Goal: Task Accomplishment & Management: Manage account settings

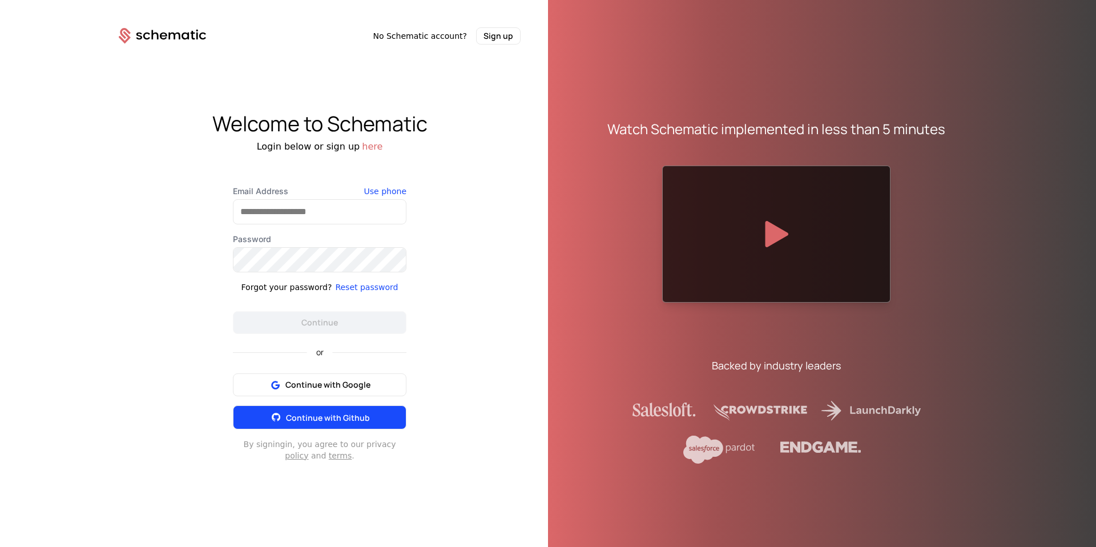
click at [370, 407] on button "Continue with Github" at bounding box center [320, 417] width 174 height 24
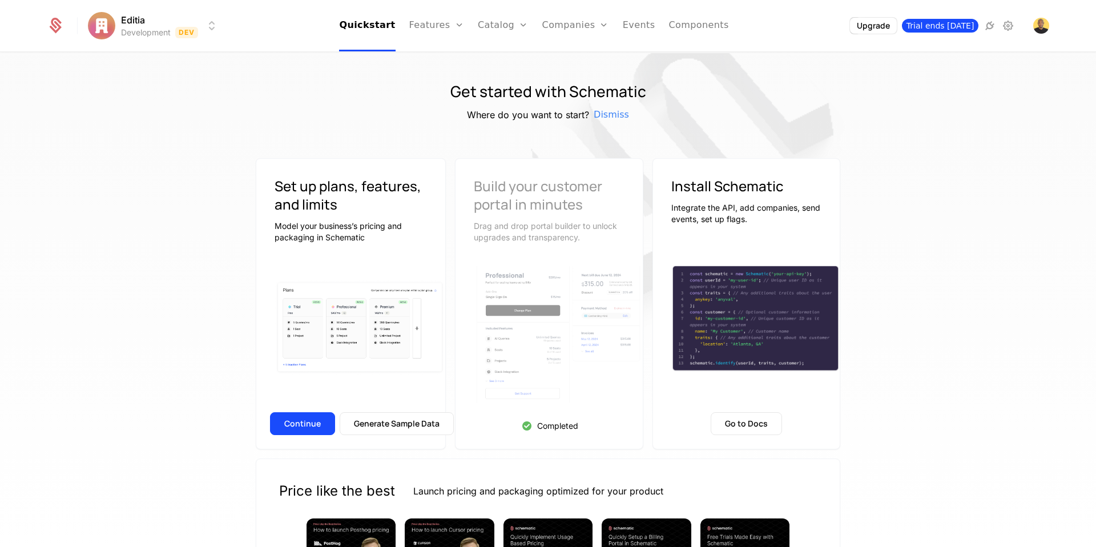
click at [947, 25] on span "Trial ends [DATE]" at bounding box center [940, 26] width 77 height 14
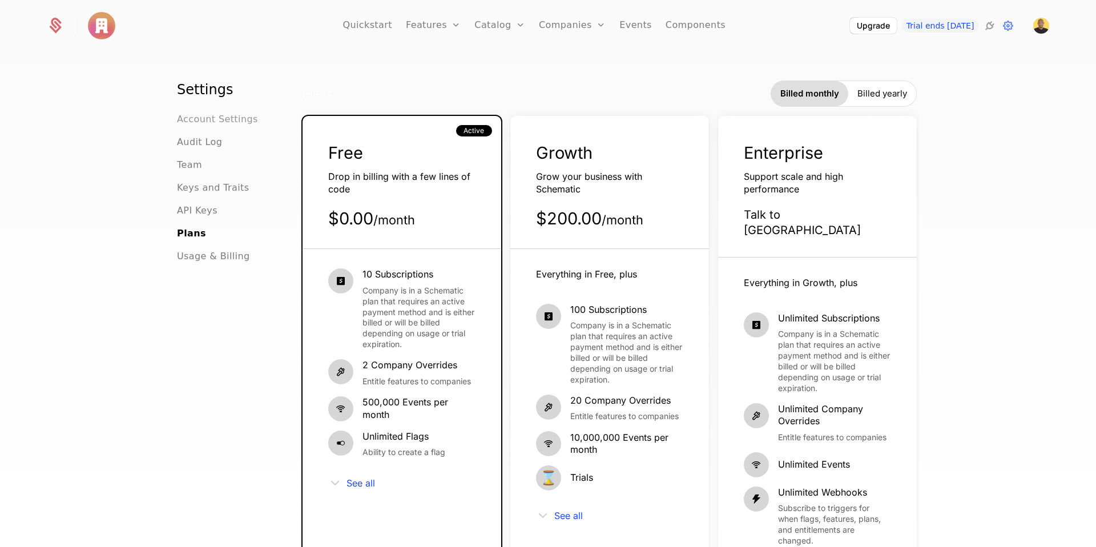
click at [247, 121] on span "Account Settings" at bounding box center [217, 119] width 81 height 14
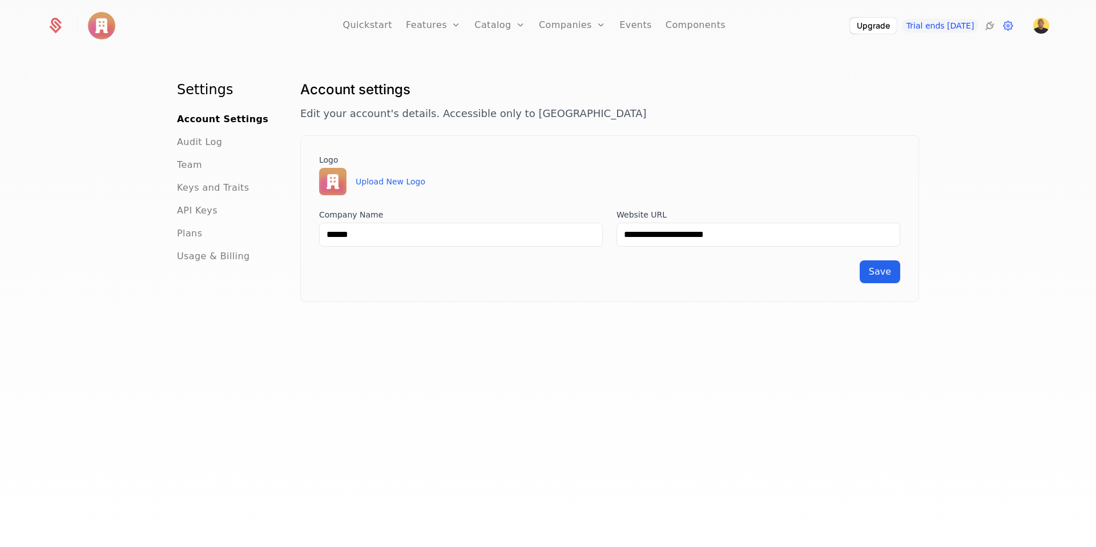
click at [231, 147] on div "Audit Log" at bounding box center [225, 142] width 96 height 14
click at [202, 138] on span "Audit Log" at bounding box center [199, 142] width 45 height 14
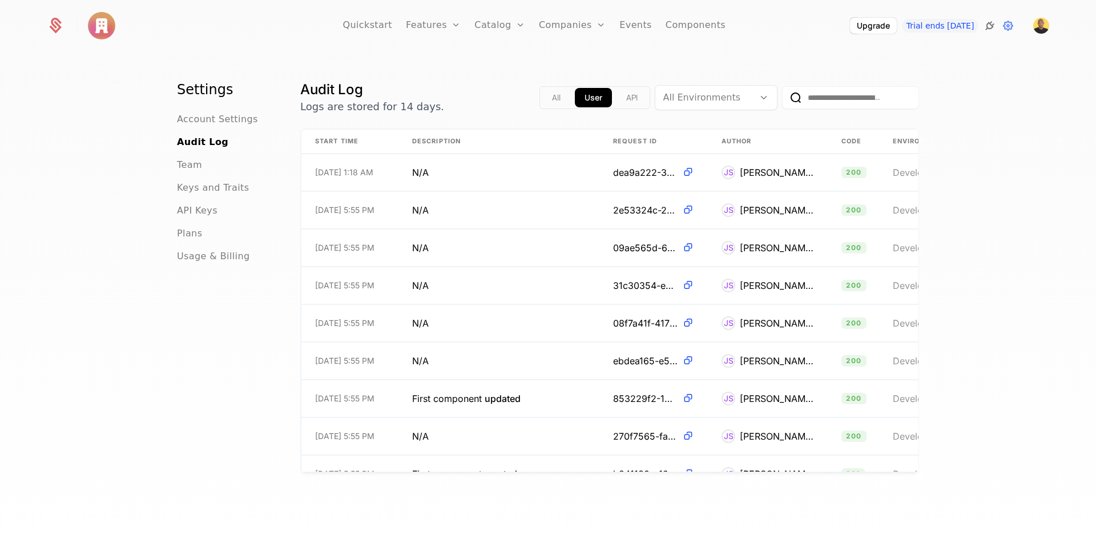
click at [989, 32] on icon at bounding box center [990, 26] width 14 height 14
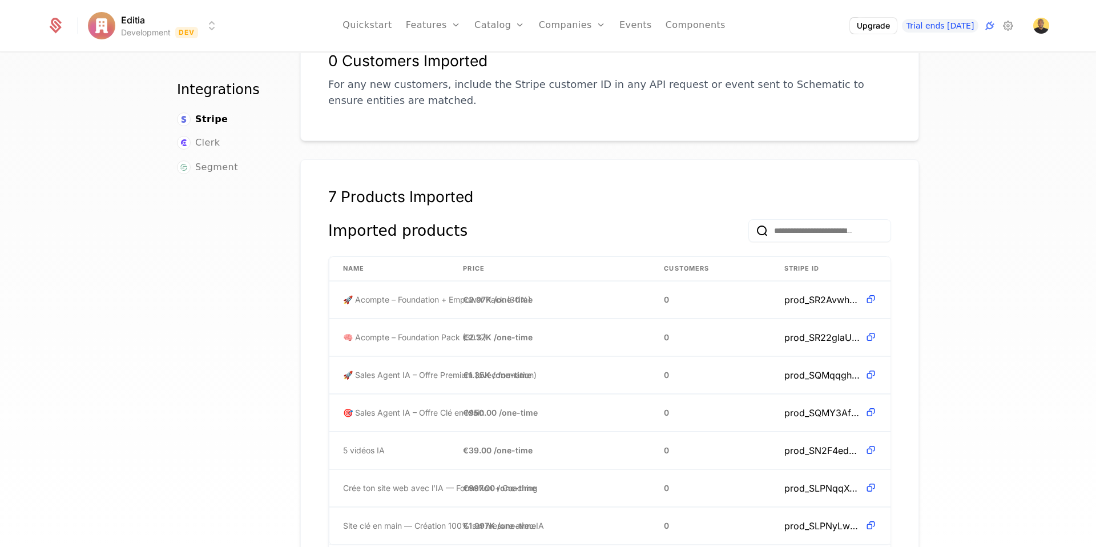
scroll to position [226, 0]
click at [209, 146] on span "Clerk" at bounding box center [207, 143] width 25 height 14
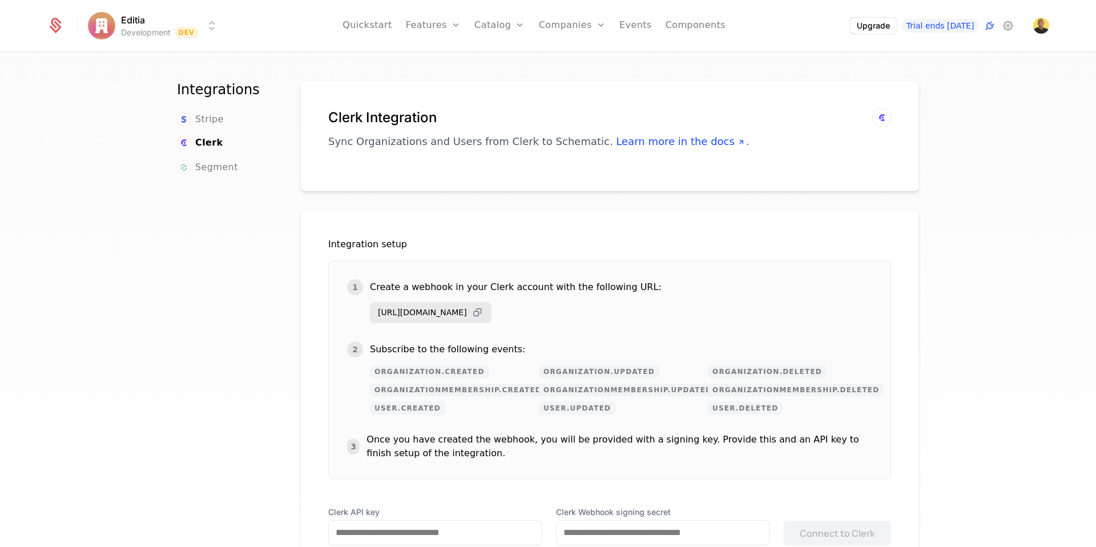
click at [484, 311] on icon at bounding box center [478, 313] width 12 height 12
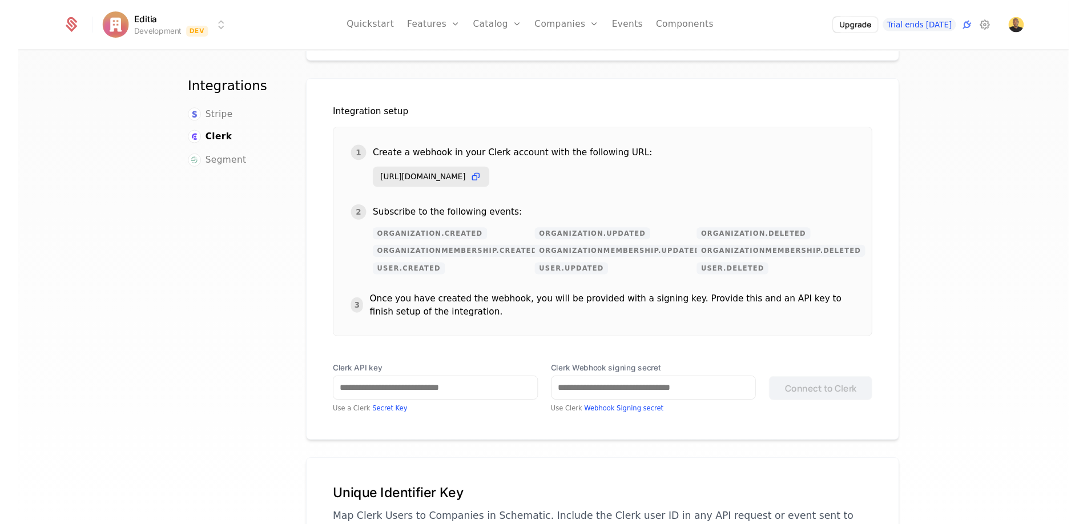
scroll to position [128, 0]
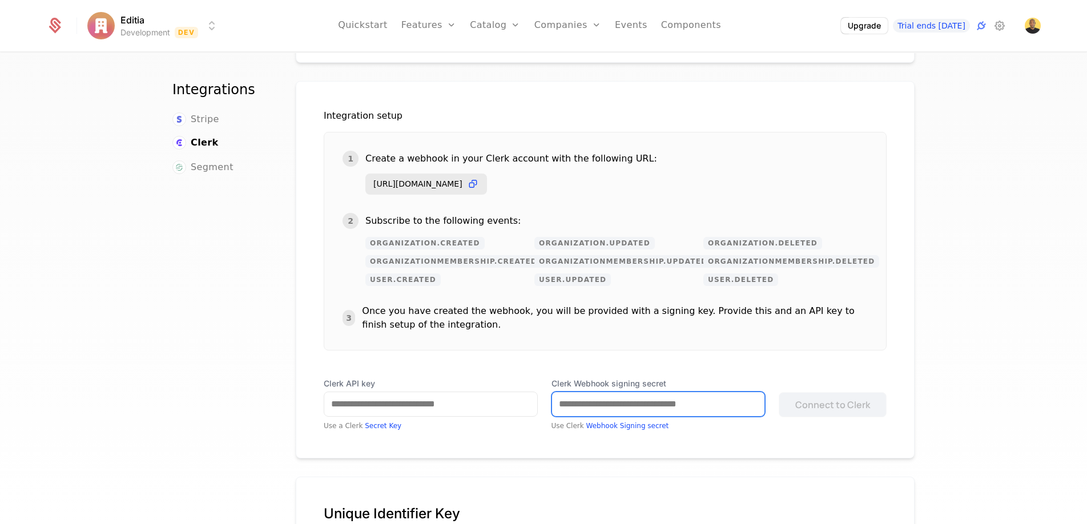
click at [595, 410] on input "Clerk Webhook signing secret" at bounding box center [658, 404] width 213 height 24
paste input "**********"
type input "**********"
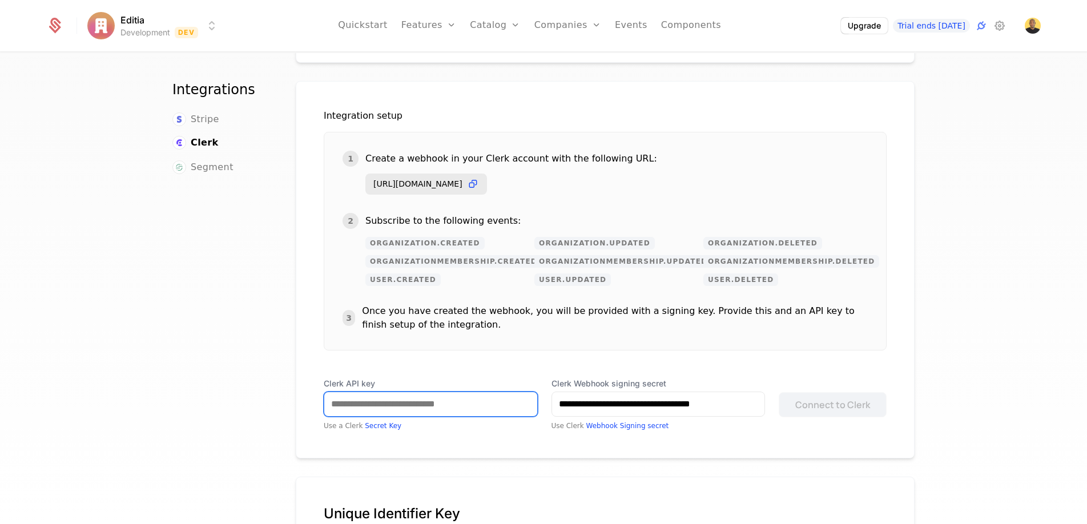
click at [429, 404] on input "Clerk API key" at bounding box center [430, 404] width 213 height 24
paste input "**********"
type input "**********"
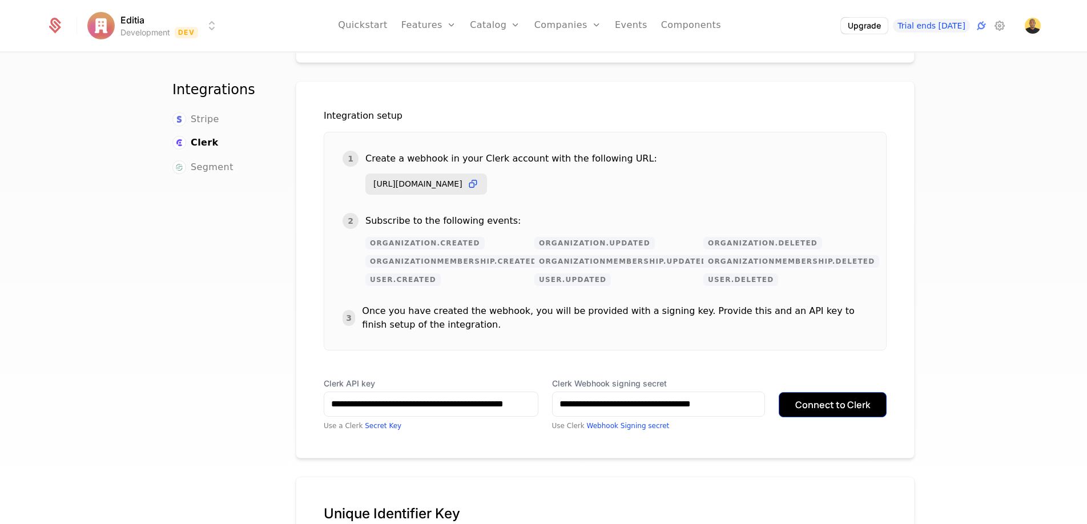
click at [841, 408] on button "Connect to Clerk" at bounding box center [833, 404] width 108 height 25
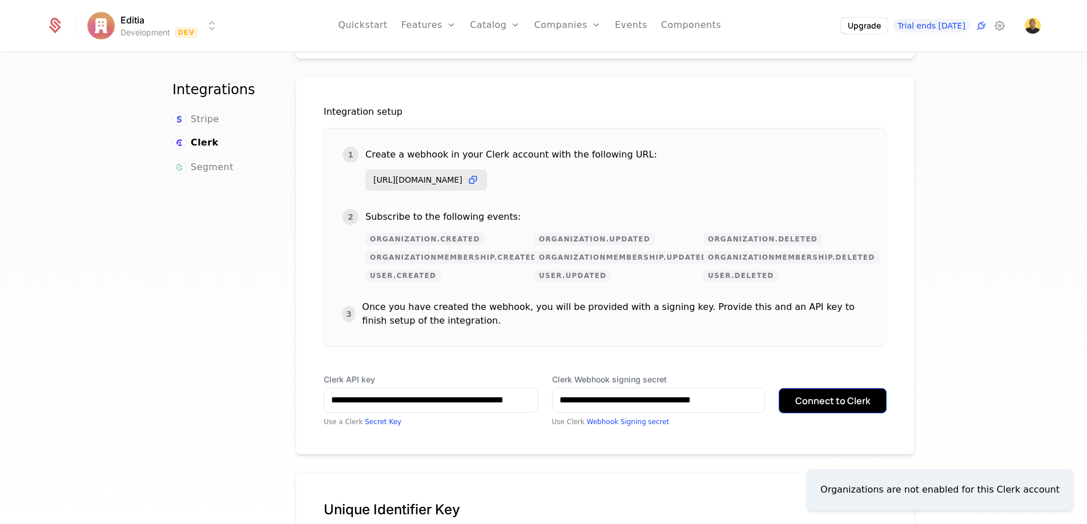
scroll to position [131, 0]
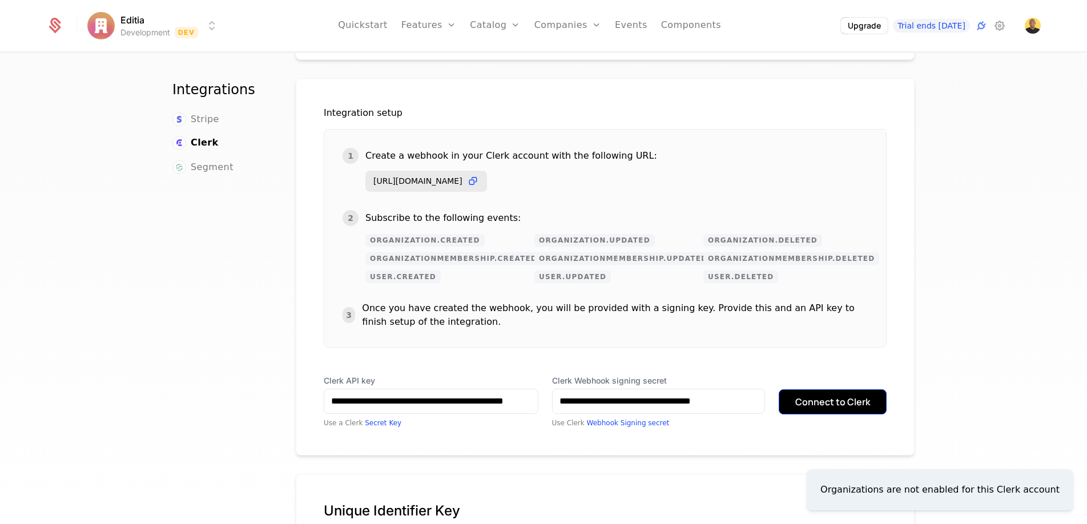
click at [839, 401] on button "Connect to Clerk" at bounding box center [833, 401] width 108 height 25
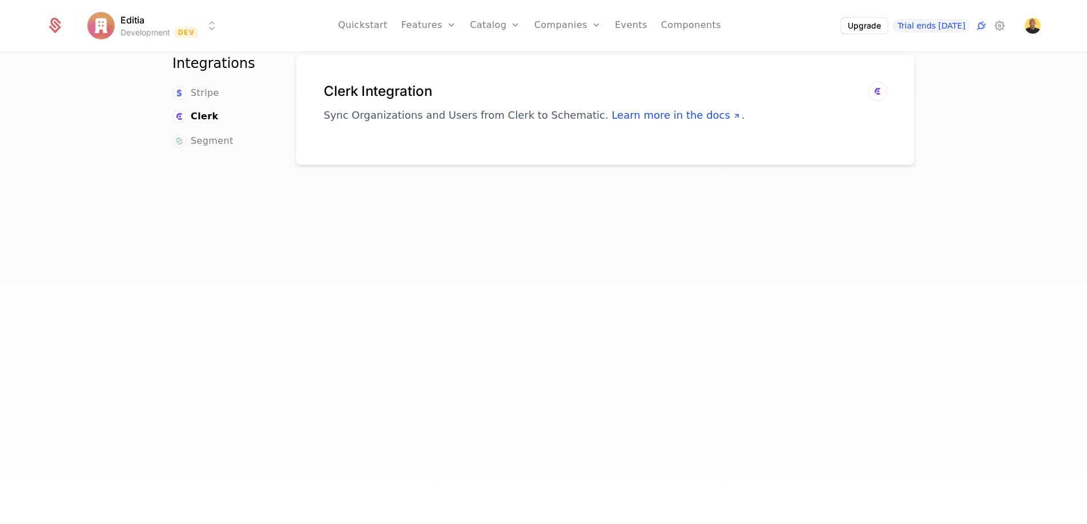
scroll to position [0, 0]
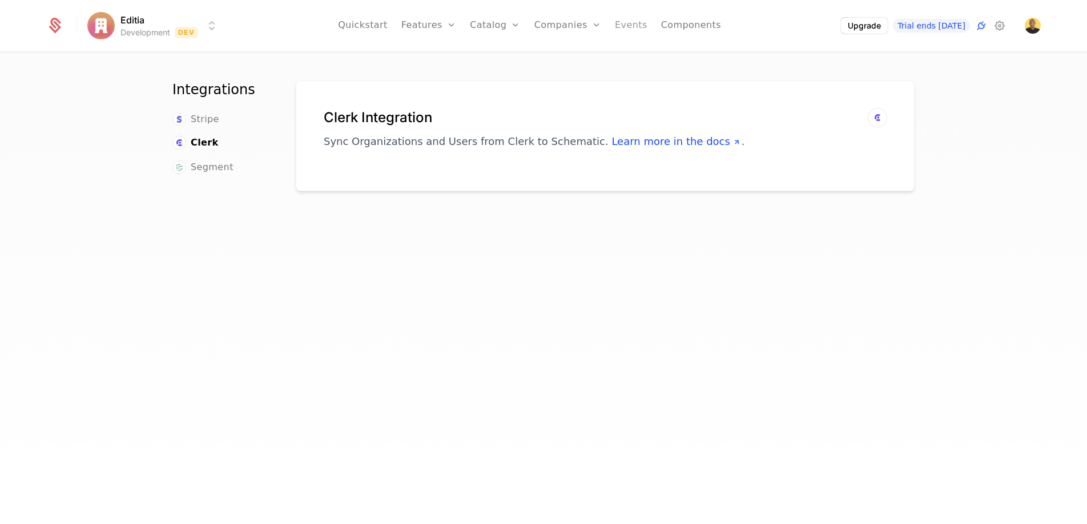
click at [638, 25] on link "Events" at bounding box center [631, 25] width 33 height 51
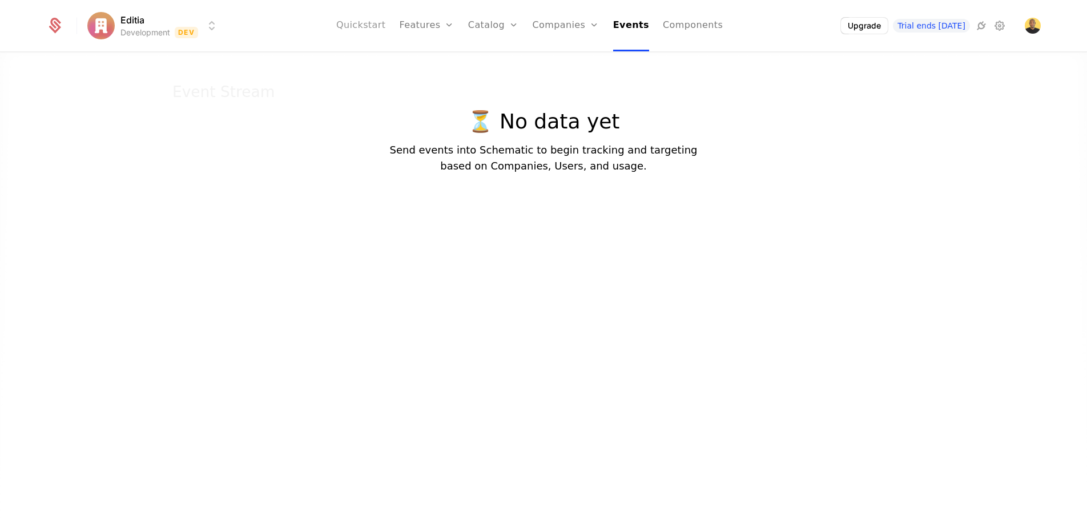
click at [386, 24] on link "Quickstart" at bounding box center [361, 25] width 50 height 51
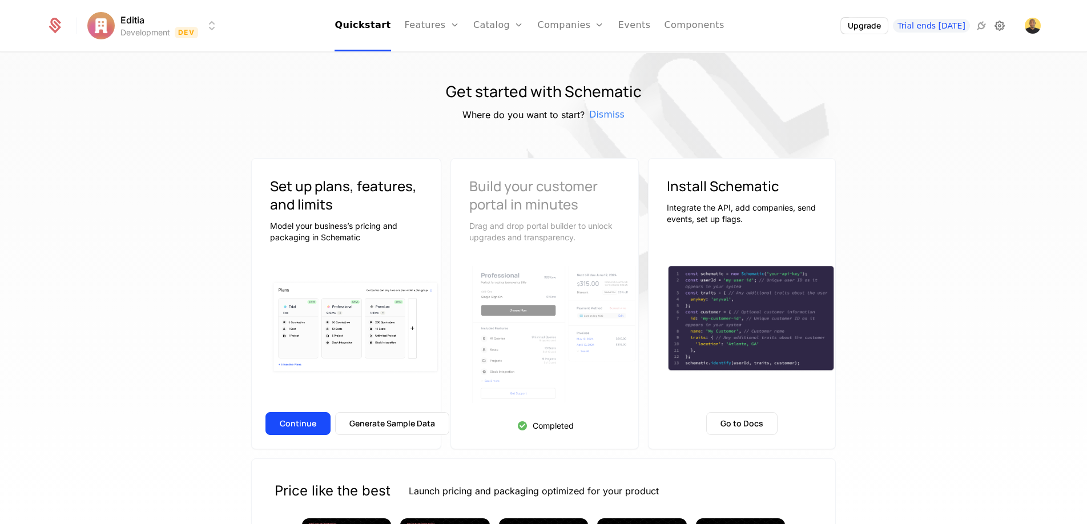
click at [1000, 26] on icon at bounding box center [1000, 26] width 14 height 14
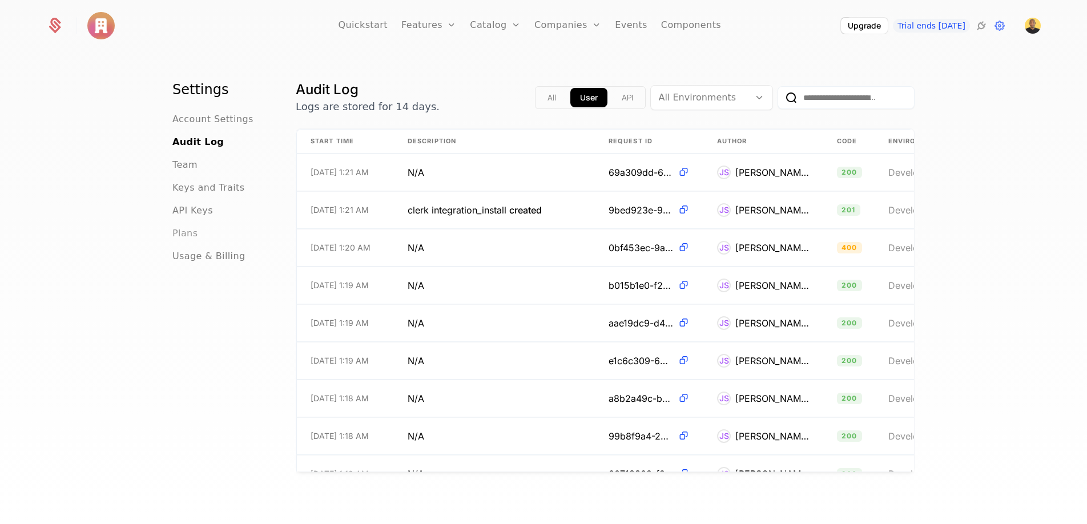
click at [184, 232] on span "Plans" at bounding box center [184, 234] width 25 height 14
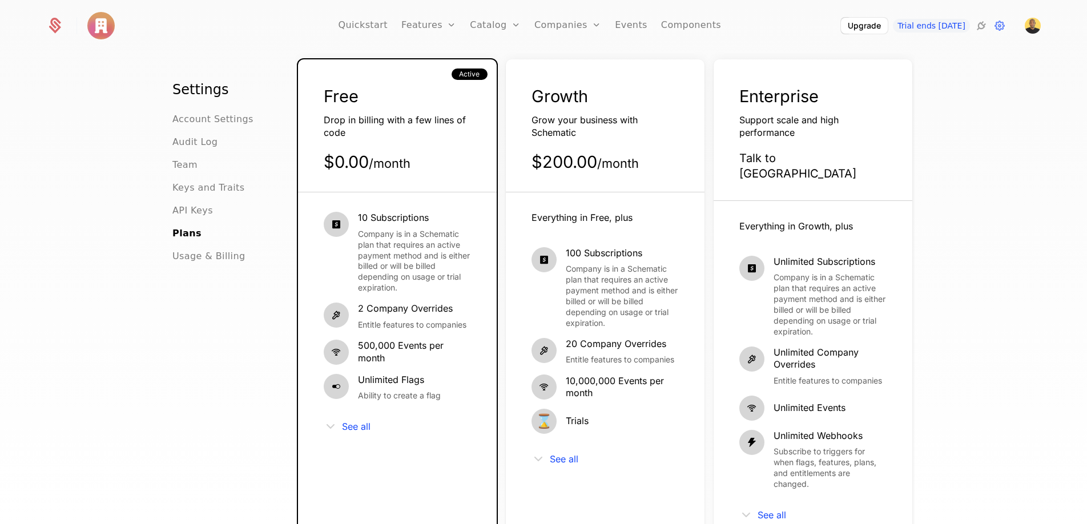
scroll to position [57, 0]
click at [221, 118] on span "Account Settings" at bounding box center [212, 119] width 81 height 14
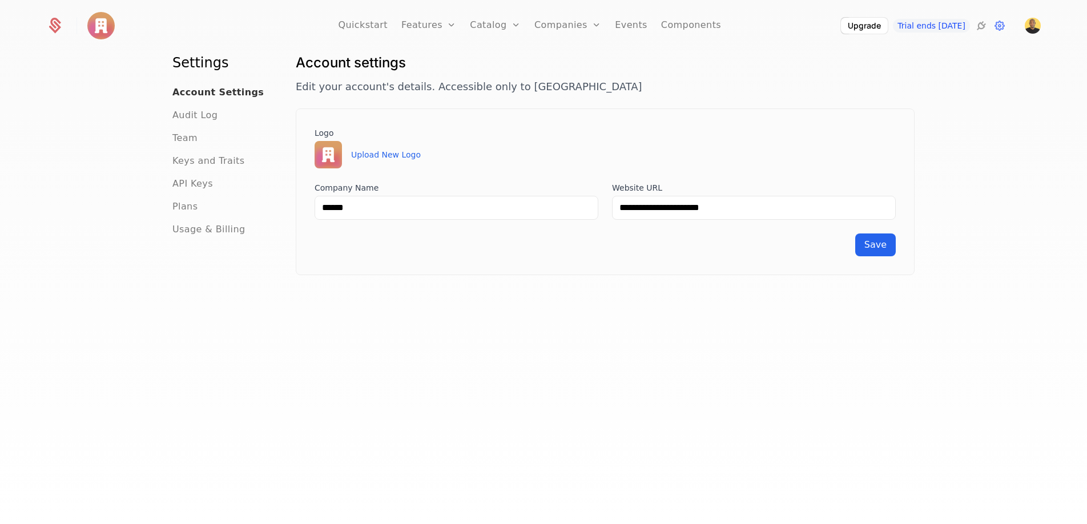
scroll to position [27, 0]
click at [447, 59] on link "Features" at bounding box center [441, 63] width 53 height 14
